Goal: Browse casually: Explore the website without a specific task or goal

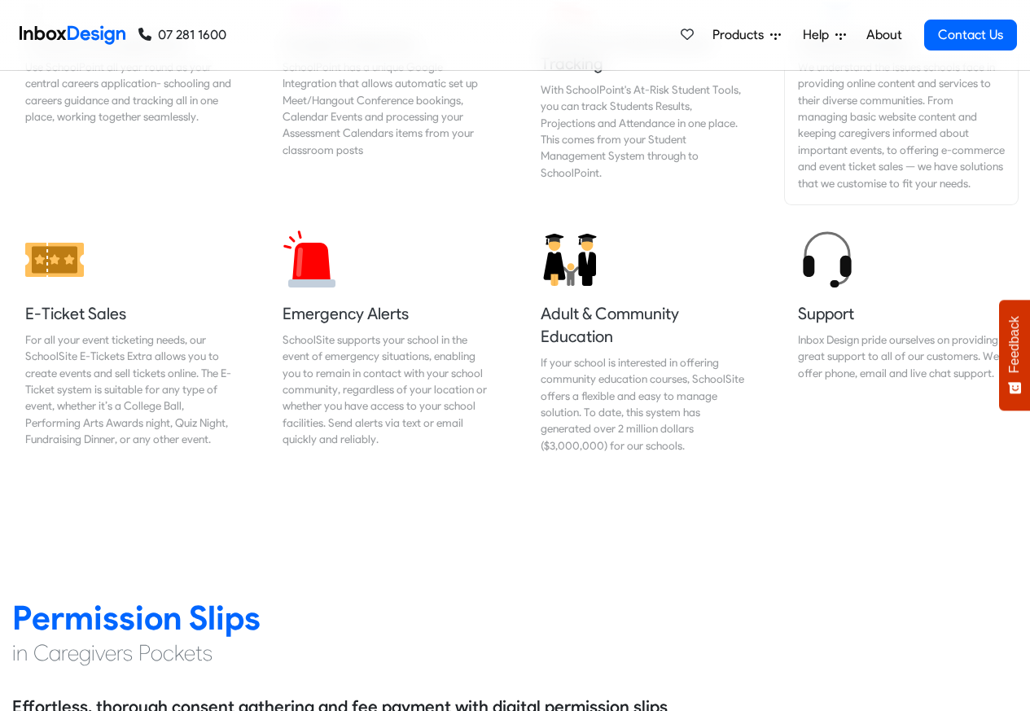
scroll to position [1758, 0]
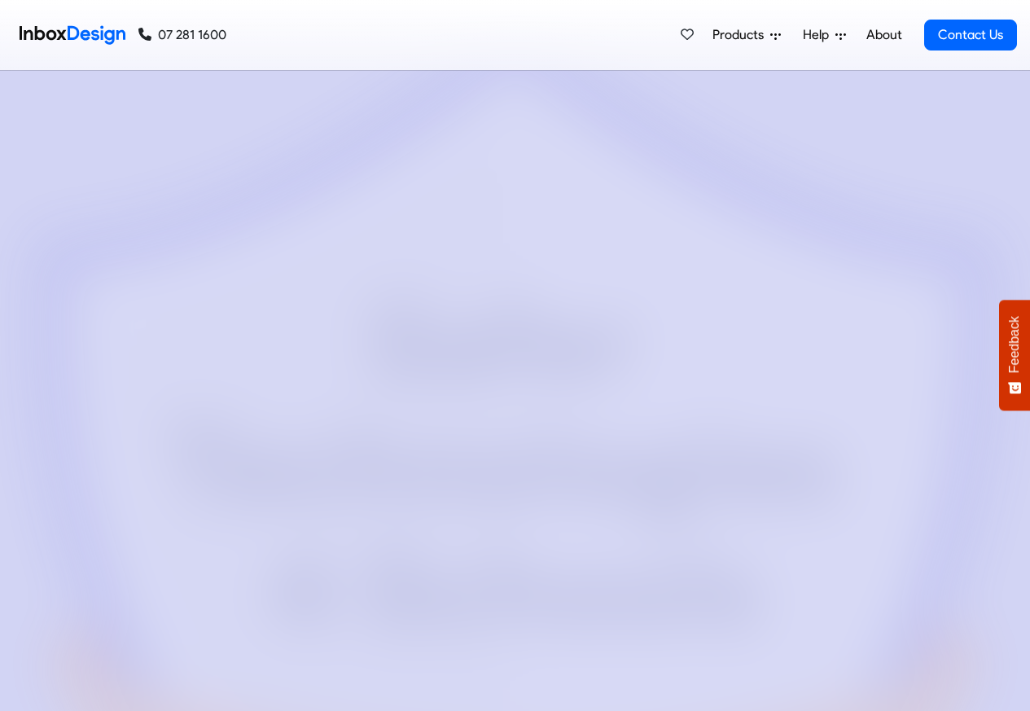
checkbox input "true"
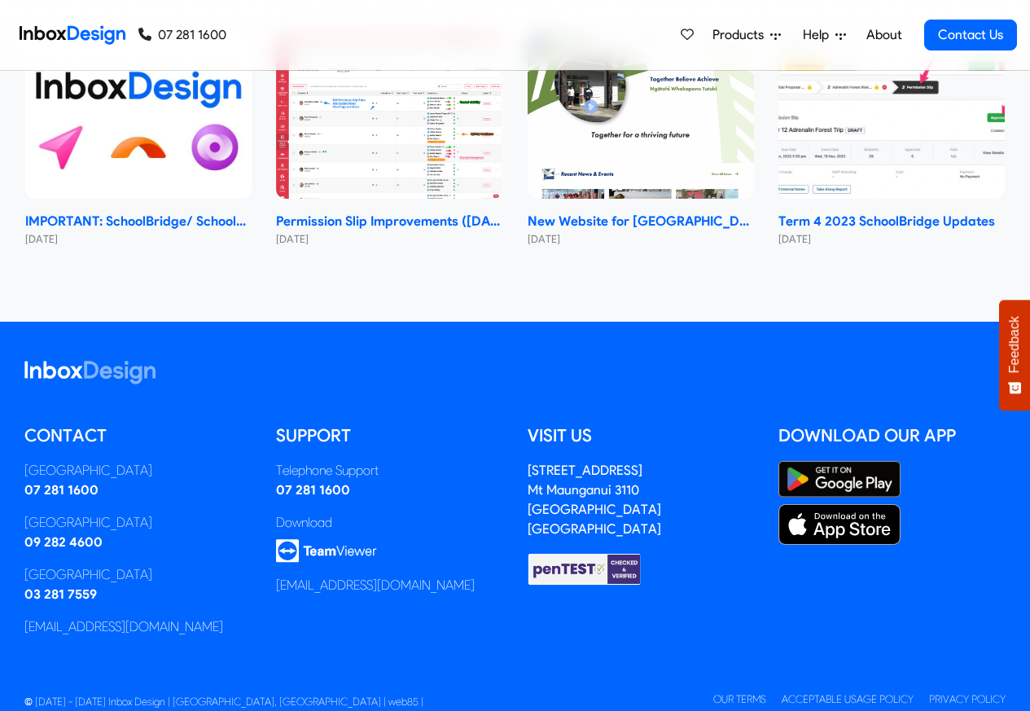
checkbox input "true"
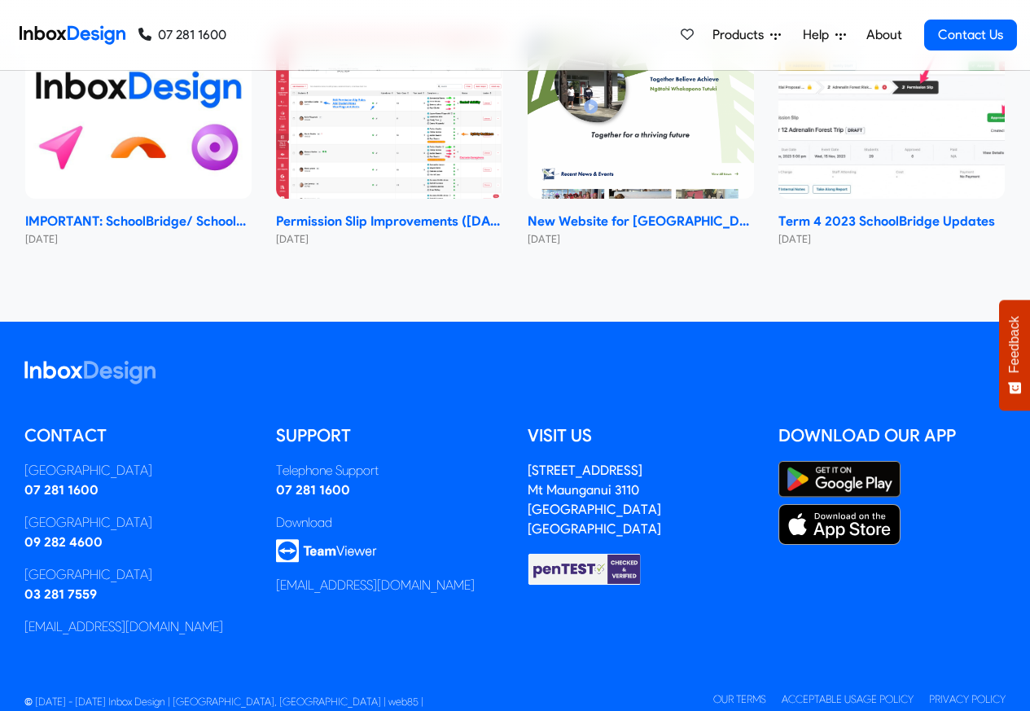
checkbox input "true"
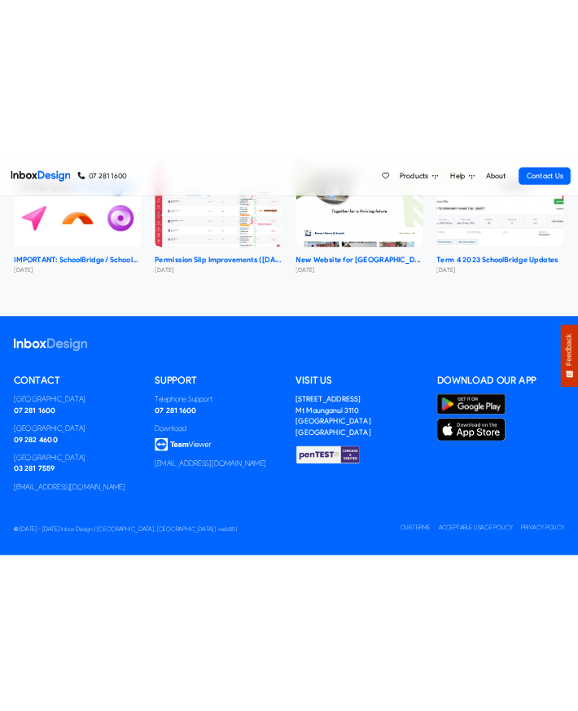
scroll to position [9076, 0]
